Goal: Information Seeking & Learning: Learn about a topic

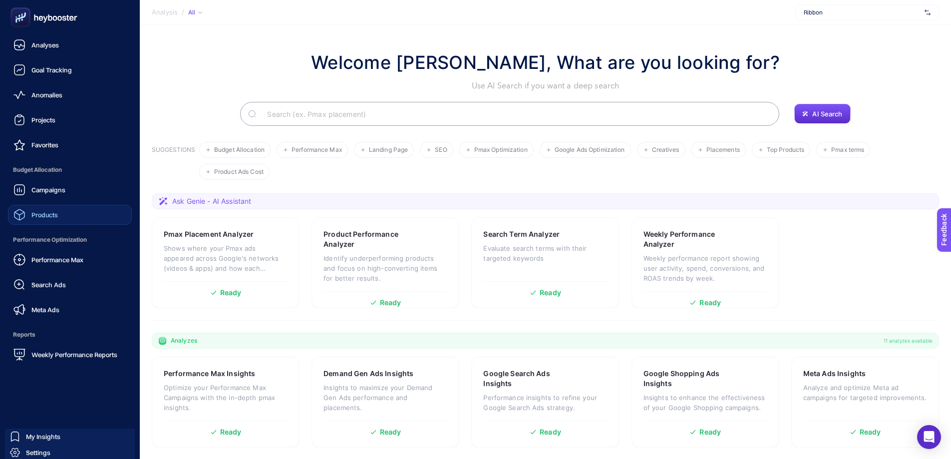
click at [76, 214] on link "Products" at bounding box center [70, 215] width 124 height 20
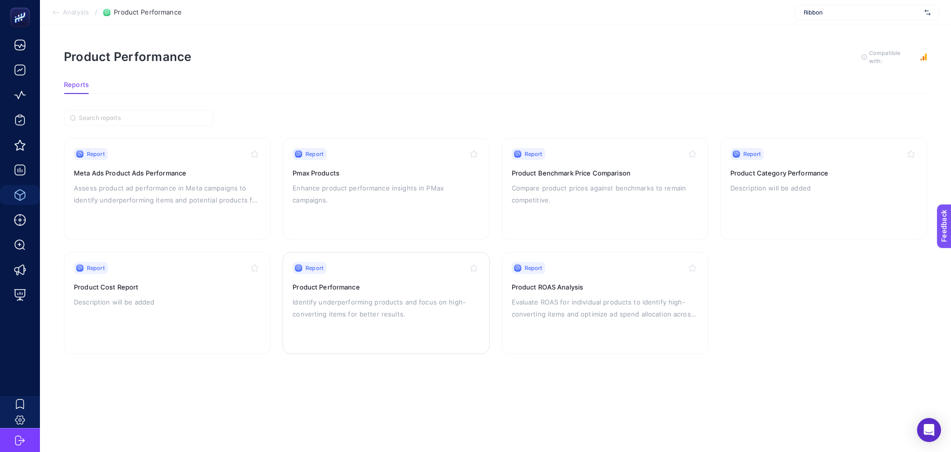
click at [372, 274] on div "Report Product Performance Identify underperforming products and focus on high-…" at bounding box center [386, 303] width 187 height 82
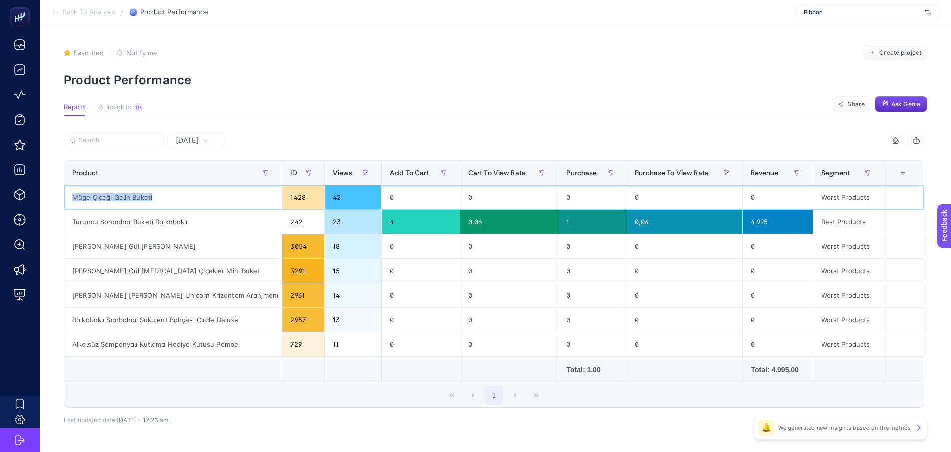
drag, startPoint x: 178, startPoint y: 194, endPoint x: 74, endPoint y: 196, distance: 104.4
click at [74, 196] on div "Müge Çiçeği Gelin Buketi" at bounding box center [172, 197] width 217 height 24
copy div "Müge Çiçeği Gelin Buketi"
click at [431, 130] on article "Favorited true Notify me Create project Product Performance Report Insights 10 …" at bounding box center [496, 256] width 912 height 462
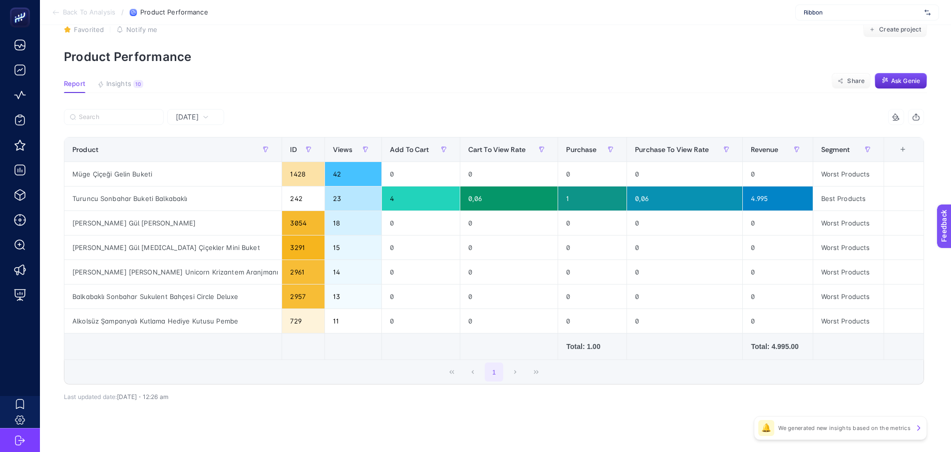
scroll to position [36, 0]
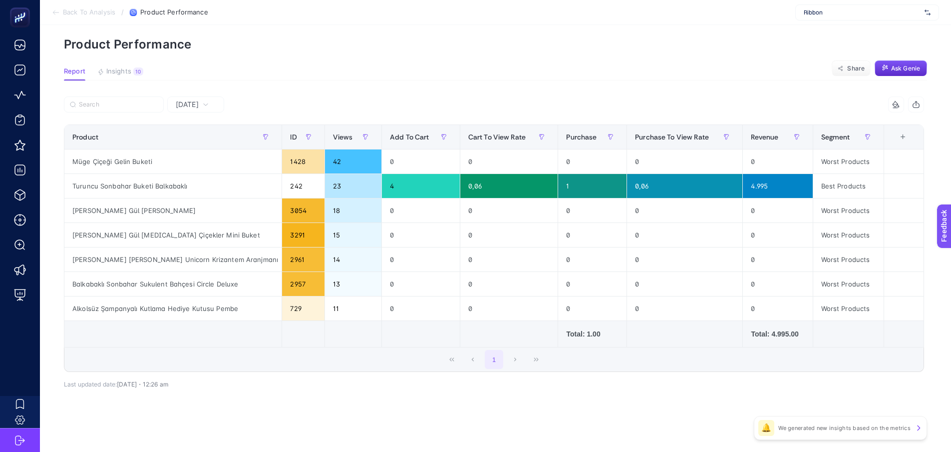
click at [209, 106] on icon at bounding box center [206, 104] width 6 height 6
click at [199, 102] on span "[DATE]" at bounding box center [187, 104] width 23 height 10
click at [209, 103] on icon at bounding box center [206, 104] width 6 height 6
click at [206, 139] on li "Last 7 Days" at bounding box center [195, 143] width 51 height 18
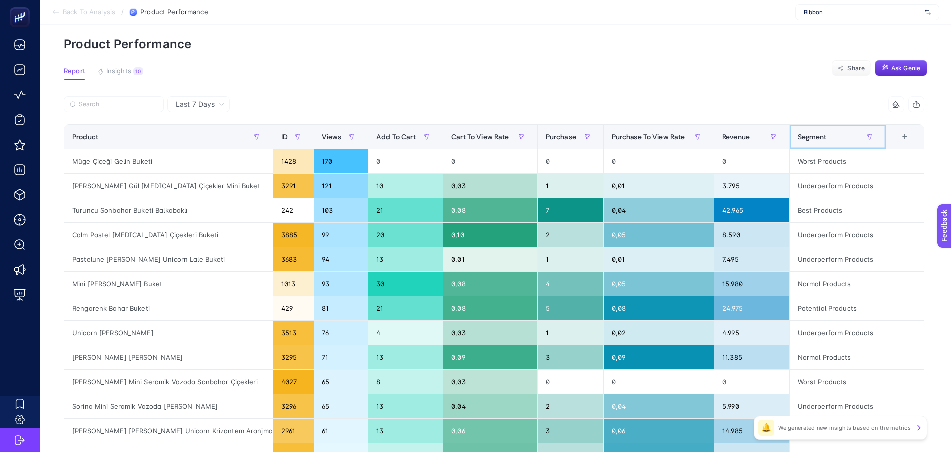
click at [817, 129] on div "Segment" at bounding box center [838, 137] width 80 height 16
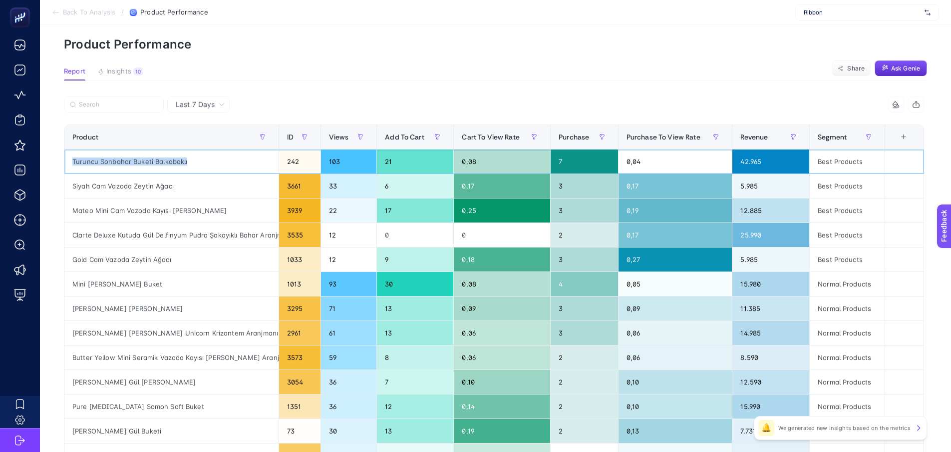
drag, startPoint x: 207, startPoint y: 161, endPoint x: 59, endPoint y: 162, distance: 147.3
click at [59, 162] on div "Last 7 Days 7 items selected Product ID Views Add To Cart Cart To View Rate Pur…" at bounding box center [494, 422] width 877 height 653
copy div "Product ID Views Add To Cart Cart To View Rate Purchase Purchase To View Rate R…"
drag, startPoint x: 204, startPoint y: 182, endPoint x: 67, endPoint y: 191, distance: 137.1
click at [67, 191] on div "Siyah Cam Vazoda Zeytin Ağacı" at bounding box center [171, 186] width 214 height 24
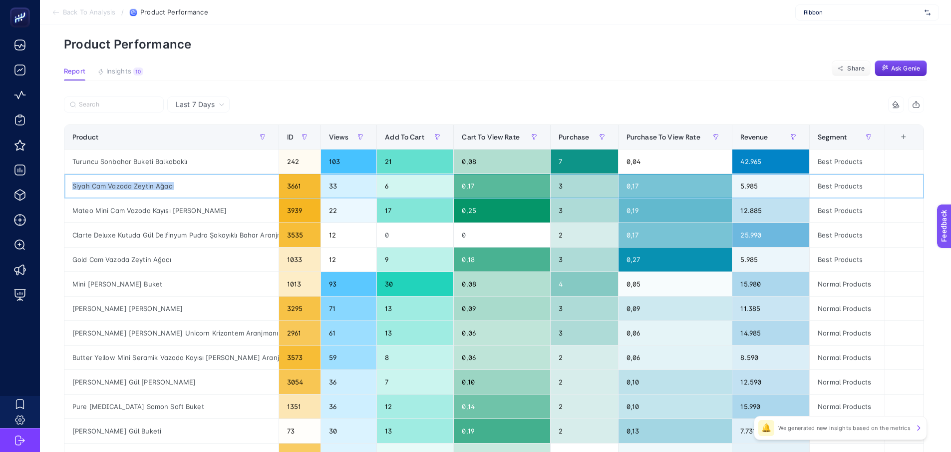
copy div "Siyah Cam Vazoda Zeytin Ağacı"
drag, startPoint x: 235, startPoint y: 214, endPoint x: 67, endPoint y: 215, distance: 167.8
click at [67, 215] on div "Mateo Mini Cam Vazoda Kayısı [PERSON_NAME]" at bounding box center [171, 210] width 214 height 24
copy div "Mateo Mini Cam Vazoda Kayısı [PERSON_NAME]"
drag, startPoint x: 279, startPoint y: 136, endPoint x: 308, endPoint y: 135, distance: 29.0
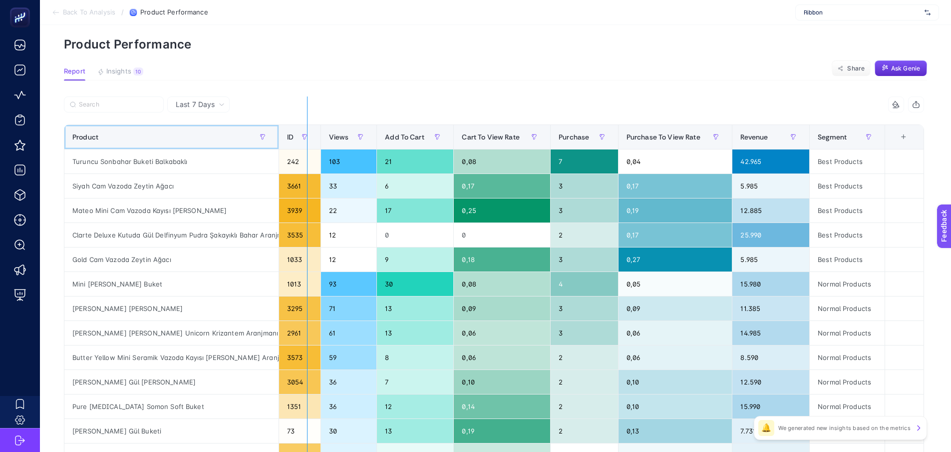
click at [308, 135] on div "7 items selected Product ID Views Add To Cart Cart To View Rate Purchase Purcha…" at bounding box center [494, 392] width 861 height 593
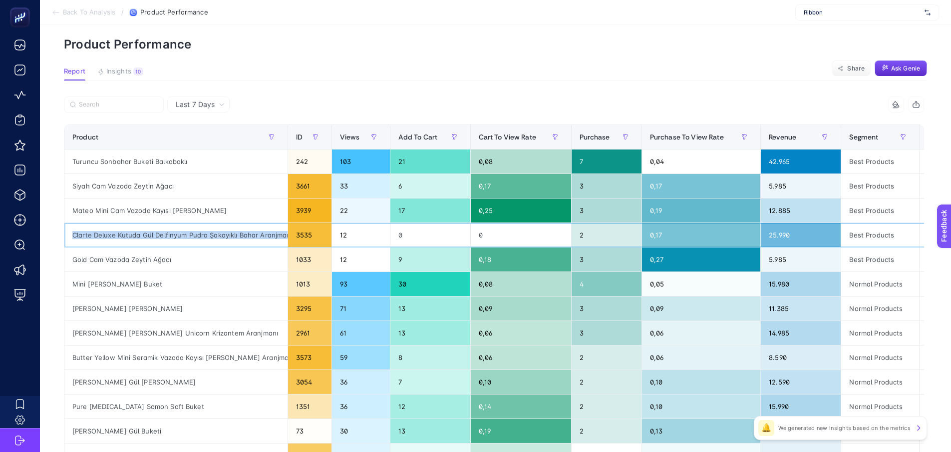
scroll to position [0, 9]
drag, startPoint x: 71, startPoint y: 236, endPoint x: 287, endPoint y: 241, distance: 215.8
click at [287, 241] on div "Clarte Deluxe Kutuda Gül Delfinyum Pudra Şakayıklı Bahar Aranjmanı" at bounding box center [175, 235] width 223 height 24
copy div "Clarte Deluxe Kutuda Gül Delfinyum Pudra Şakayıklı Bahar Aranjmanı"
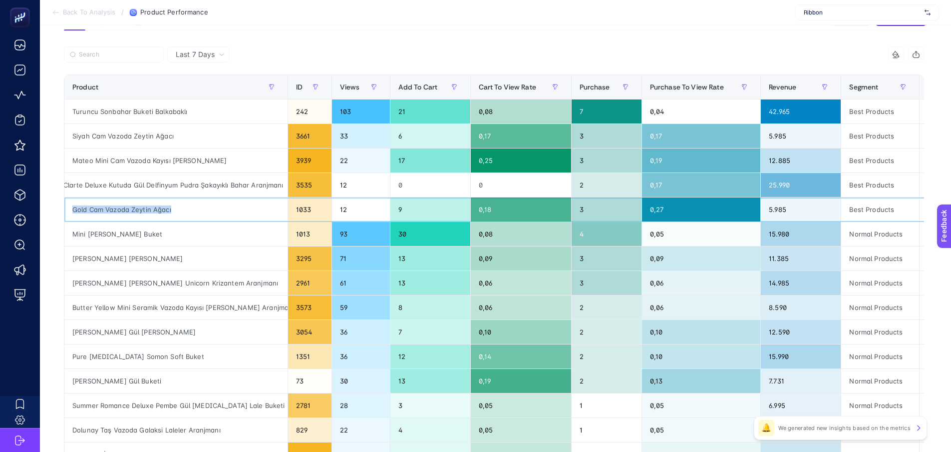
drag, startPoint x: 198, startPoint y: 204, endPoint x: 72, endPoint y: 212, distance: 126.1
click at [72, 212] on div "Gold Cam Vazoda Zeytin Ağacı" at bounding box center [175, 209] width 223 height 24
copy div "Gold Cam Vazoda Zeytin Ağacı"
drag, startPoint x: 207, startPoint y: 239, endPoint x: 68, endPoint y: 242, distance: 138.9
click at [68, 242] on div "Mini [PERSON_NAME] Buket" at bounding box center [175, 234] width 223 height 24
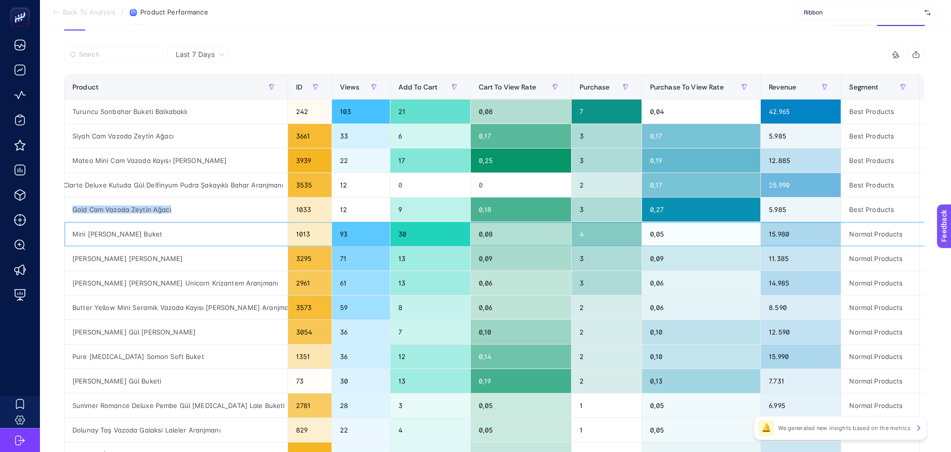
copy div "Mini [PERSON_NAME] Buket"
drag, startPoint x: 223, startPoint y: 260, endPoint x: 75, endPoint y: 266, distance: 148.0
click at [75, 266] on div "[PERSON_NAME] [PERSON_NAME]" at bounding box center [175, 258] width 223 height 24
drag, startPoint x: 70, startPoint y: 288, endPoint x: 267, endPoint y: 287, distance: 196.8
click at [267, 287] on div "[PERSON_NAME] [PERSON_NAME] Unicorn Krizantem Aranjmanı" at bounding box center [175, 283] width 223 height 24
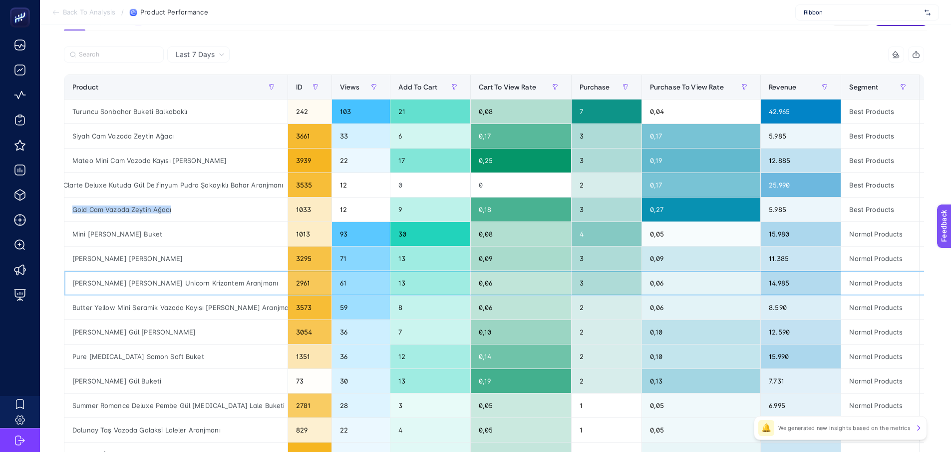
copy div "[PERSON_NAME] [PERSON_NAME] Unicorn Krizantem Aranjmanı"
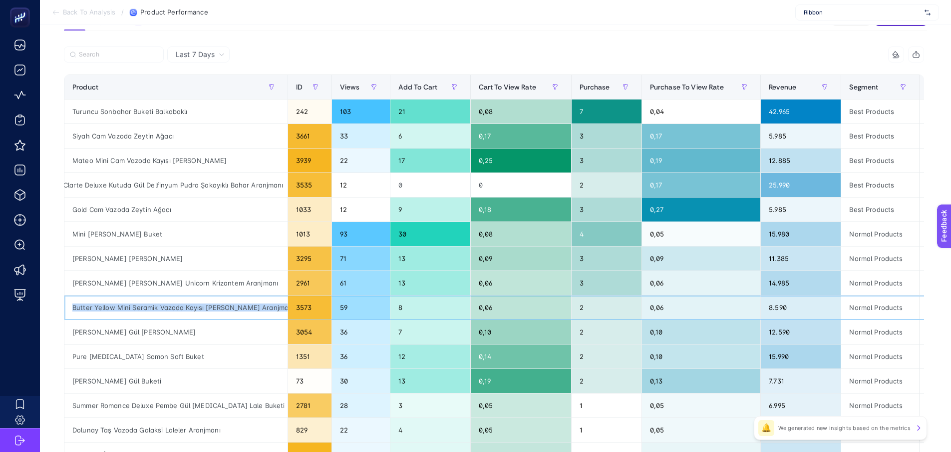
drag, startPoint x: 283, startPoint y: 309, endPoint x: 68, endPoint y: 316, distance: 214.9
click at [68, 316] on div "Butter Yellow Mini Seramik Vazoda Kayısı [PERSON_NAME] Aranjmanı" at bounding box center [175, 307] width 223 height 24
copy div "Butter Yellow Mini Seramik Vazoda Kayısı [PERSON_NAME] Aranjmanı"
click at [907, 85] on button "button" at bounding box center [904, 87] width 16 height 16
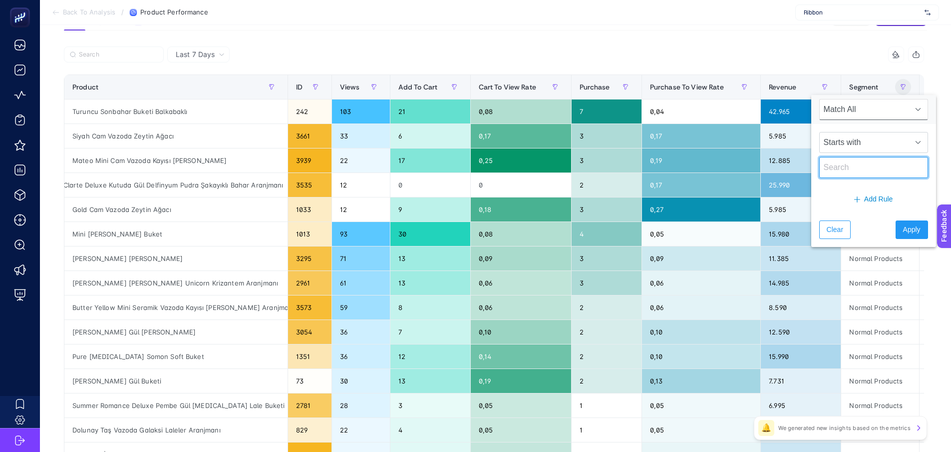
click at [890, 164] on input "text" at bounding box center [874, 167] width 109 height 21
type input "worst"
click at [904, 226] on span "Apply" at bounding box center [912, 229] width 17 height 10
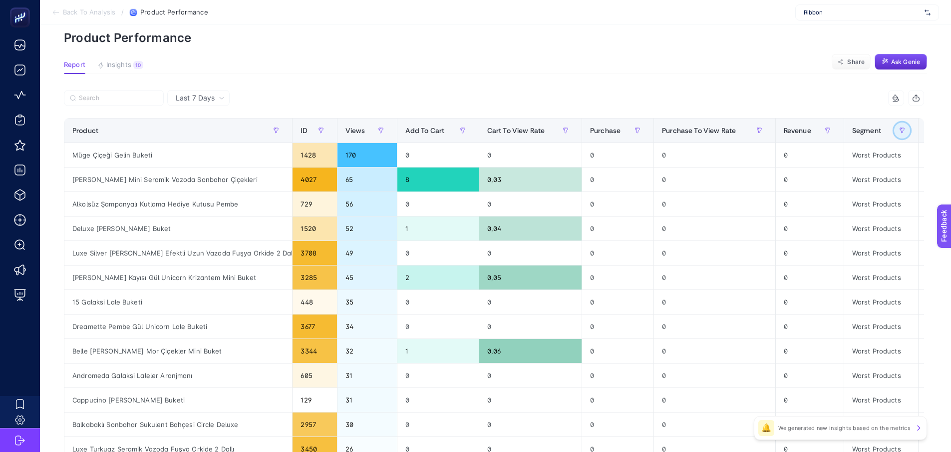
scroll to position [0, 0]
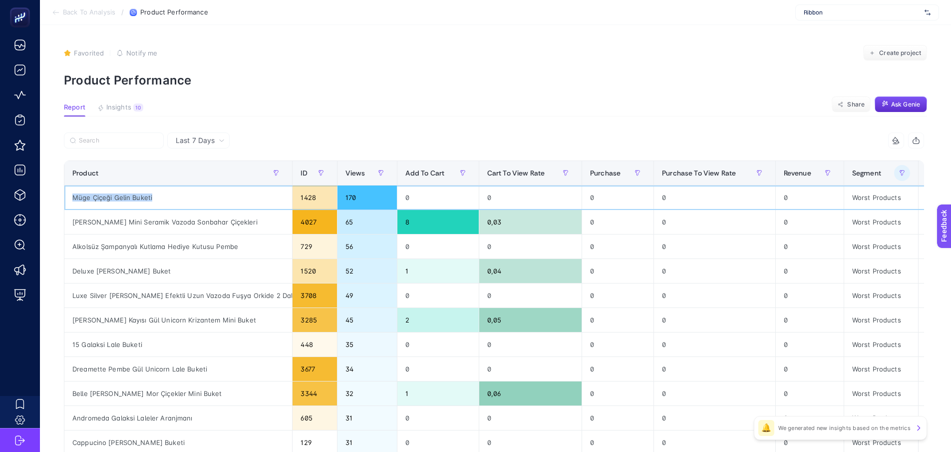
drag, startPoint x: 161, startPoint y: 195, endPoint x: 73, endPoint y: 199, distance: 88.0
click at [73, 199] on div "Müge Çiçeği Gelin Buketi" at bounding box center [178, 197] width 228 height 24
copy div "Müge Çiçeği Gelin Buketi"
drag, startPoint x: 226, startPoint y: 226, endPoint x: 66, endPoint y: 225, distance: 159.3
click at [66, 225] on div "[PERSON_NAME] Mini Seramik Vazoda Sonbahar Çiçekleri" at bounding box center [178, 222] width 228 height 24
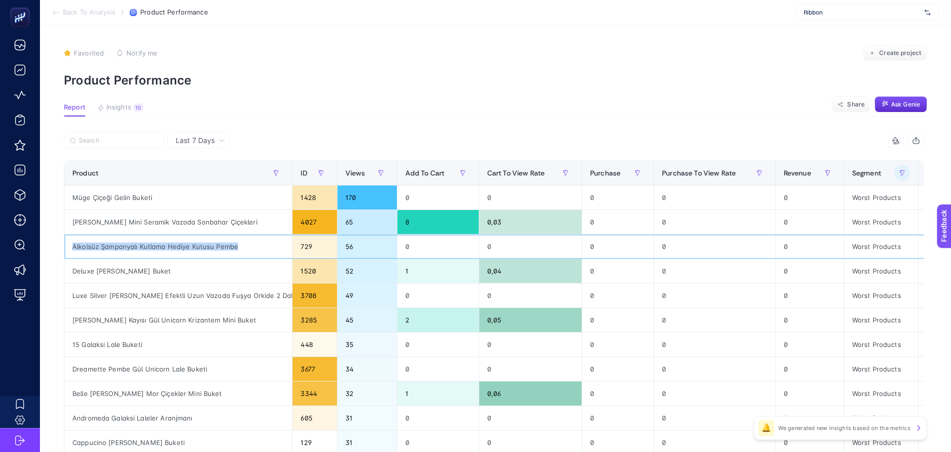
drag, startPoint x: 214, startPoint y: 250, endPoint x: 67, endPoint y: 247, distance: 146.9
click at [67, 247] on div "Alkolsüz Şampanyalı Kutlama Hediye Kutusu Pembe" at bounding box center [178, 246] width 228 height 24
drag, startPoint x: 202, startPoint y: 270, endPoint x: 72, endPoint y: 275, distance: 130.0
click at [72, 275] on div "Deluxe [PERSON_NAME] Buket" at bounding box center [178, 271] width 228 height 24
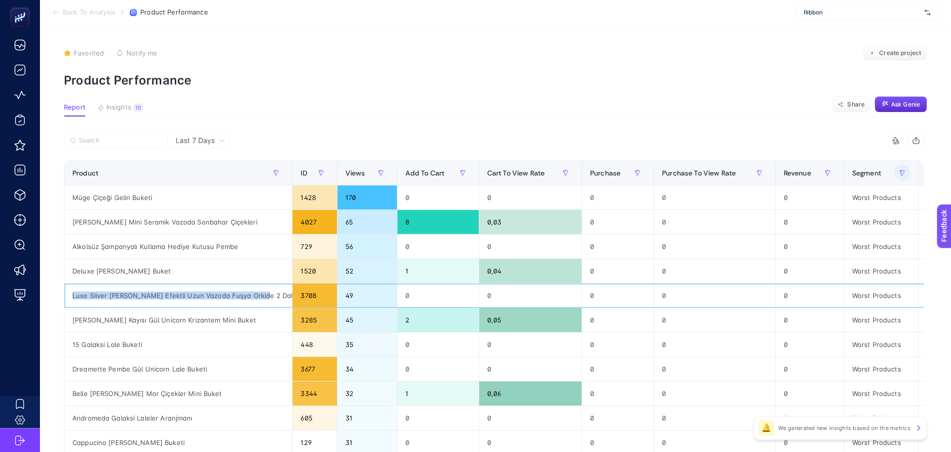
drag, startPoint x: 263, startPoint y: 295, endPoint x: 67, endPoint y: 292, distance: 196.3
click at [67, 292] on div "Luxe Silver [PERSON_NAME] Efektli Uzun Vazoda Fuşya Orkide 2 Dallı" at bounding box center [178, 295] width 228 height 24
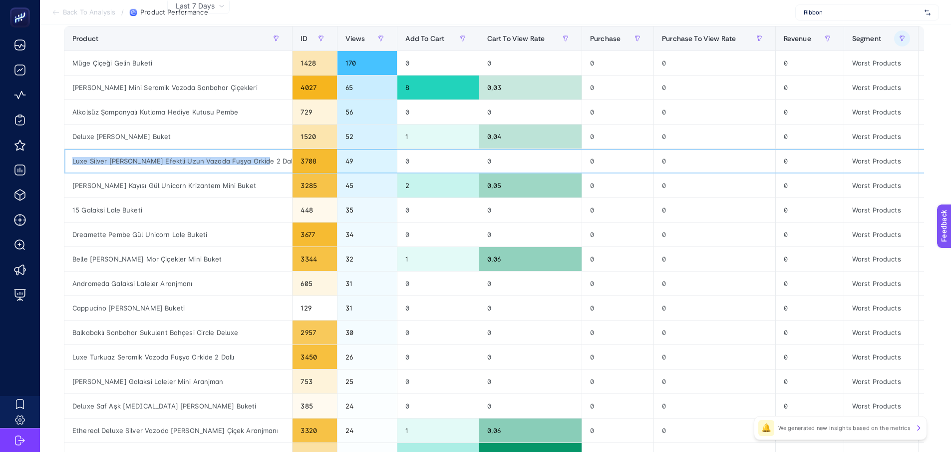
scroll to position [150, 0]
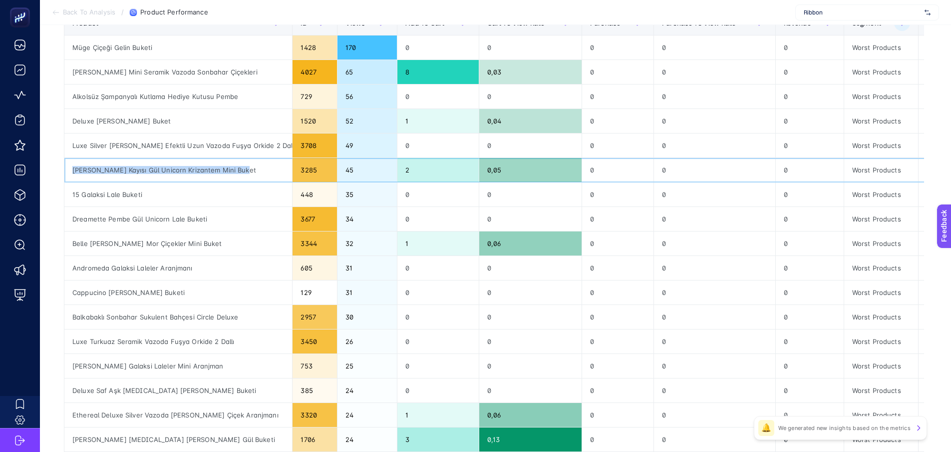
drag, startPoint x: 246, startPoint y: 163, endPoint x: 70, endPoint y: 170, distance: 175.9
click at [70, 170] on div "[PERSON_NAME] Kayısı Gül Unicorn Krizantem Mini Buket" at bounding box center [178, 170] width 228 height 24
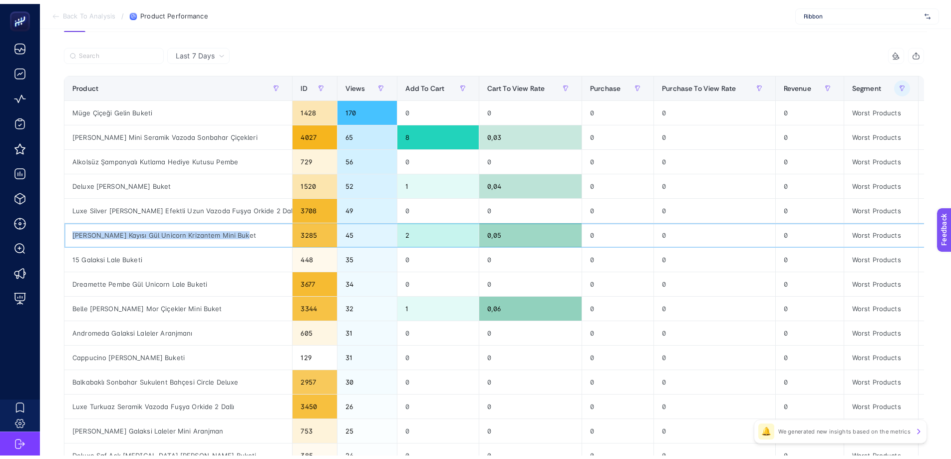
scroll to position [0, 0]
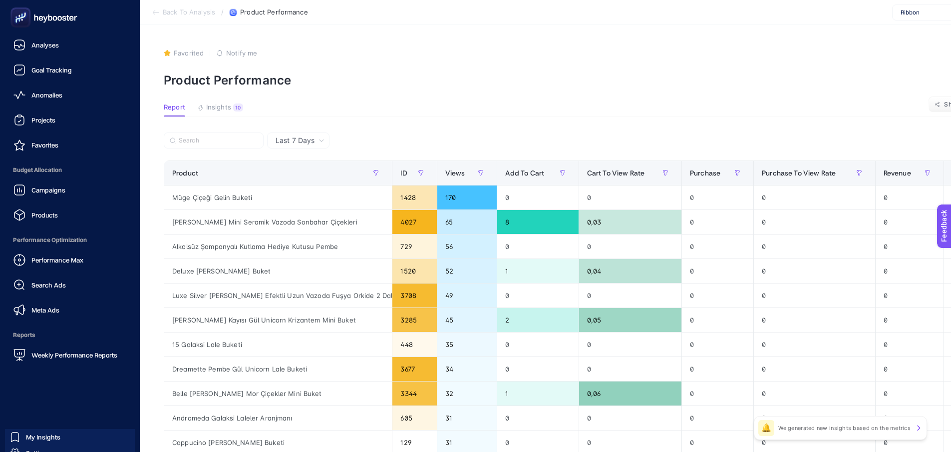
click at [43, 299] on div "Performance Max Search Ads Meta Ads" at bounding box center [70, 285] width 124 height 70
click at [47, 322] on ul "Analyses Goal Tracking Anomalies Projects Favorites Budget Allocation Campaigns…" at bounding box center [70, 200] width 124 height 330
click at [45, 310] on span "Meta Ads" at bounding box center [45, 310] width 28 height 8
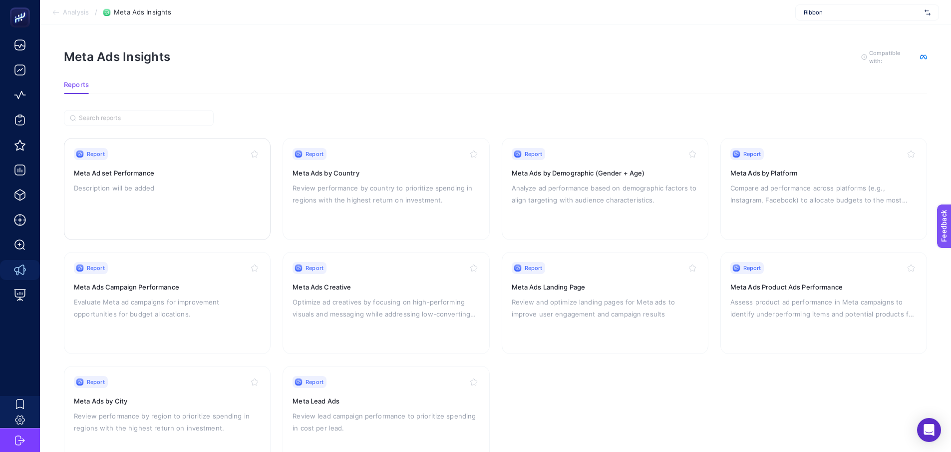
click at [161, 180] on div "Report Meta Ad set Performance Description will be added" at bounding box center [167, 189] width 187 height 82
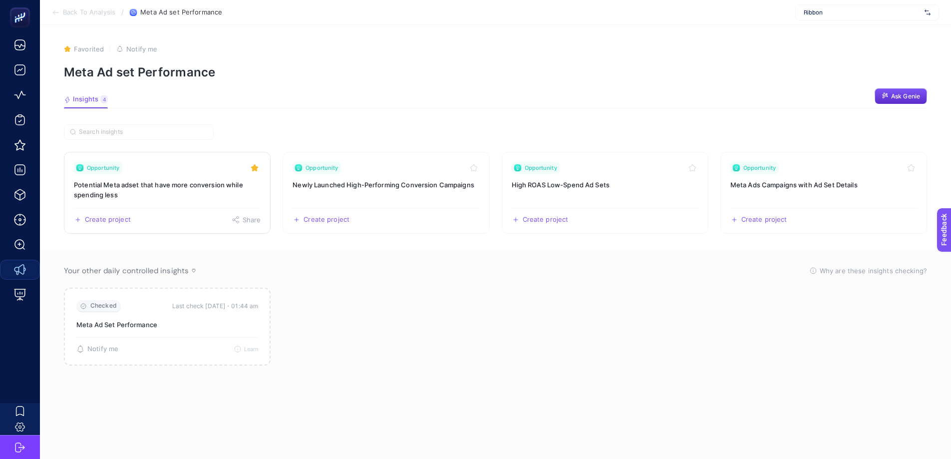
click at [168, 183] on h3 "Potential Meta adset that have more conversion while spending less" at bounding box center [167, 190] width 187 height 20
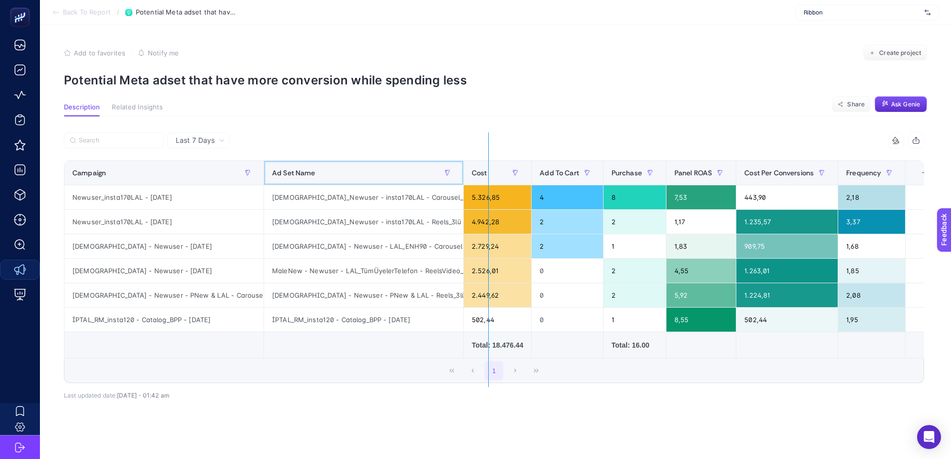
drag, startPoint x: 460, startPoint y: 166, endPoint x: 506, endPoint y: 164, distance: 47.0
click at [506, 165] on div "6 items selected Campaign Ad Set Name Cost Add To Cart Purchase Panel ROAS Cost…" at bounding box center [494, 257] width 861 height 251
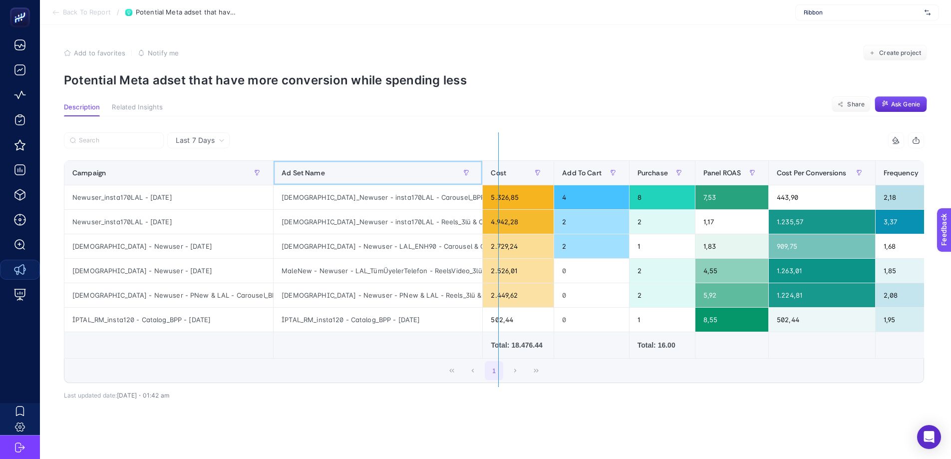
drag, startPoint x: 483, startPoint y: 171, endPoint x: 529, endPoint y: 171, distance: 46.4
click at [529, 171] on div "6 items selected Campaign Ad Set Name Cost Add To Cart Purchase Panel ROAS Cost…" at bounding box center [494, 257] width 861 height 251
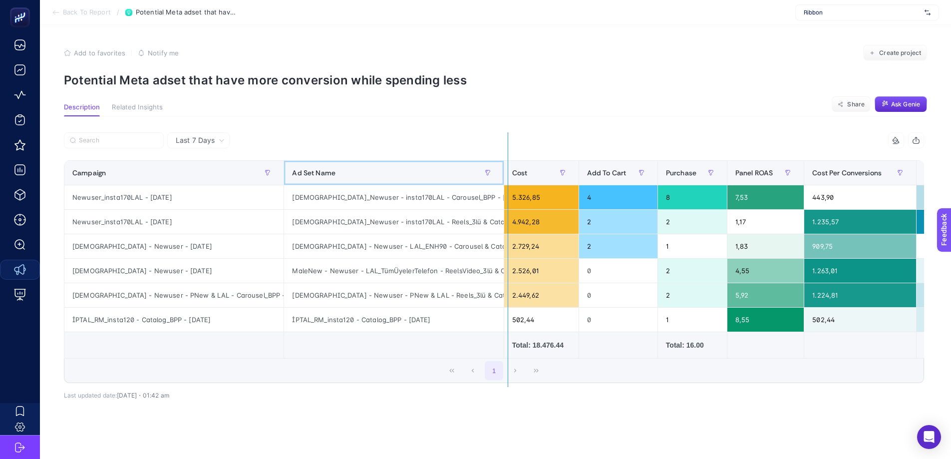
drag, startPoint x: 501, startPoint y: 165, endPoint x: 525, endPoint y: 163, distance: 23.6
click at [525, 163] on div "6 items selected Campaign Ad Set Name Cost Add To Cart Purchase Panel ROAS Cost…" at bounding box center [494, 257] width 861 height 251
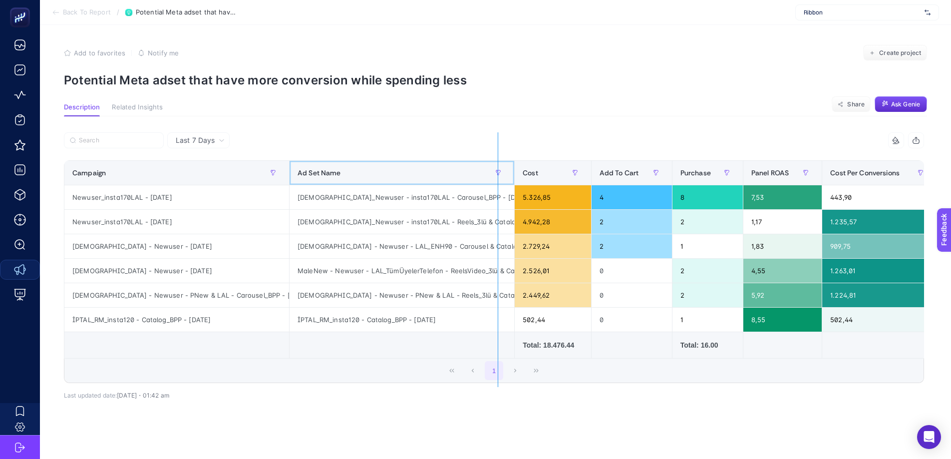
drag, startPoint x: 514, startPoint y: 165, endPoint x: 497, endPoint y: 166, distance: 16.5
click at [497, 166] on div "6 items selected Campaign Ad Set Name Cost Add To Cart Purchase Panel ROAS Cost…" at bounding box center [494, 257] width 861 height 251
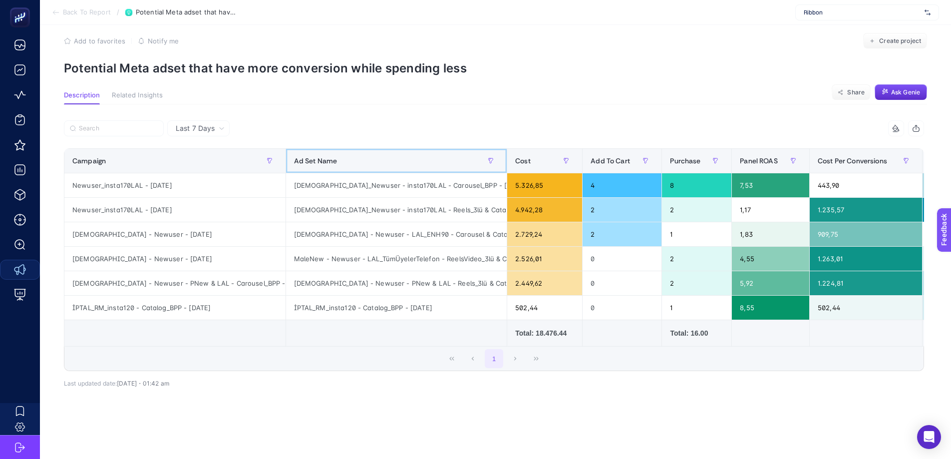
scroll to position [23, 0]
